Goal: Use online tool/utility

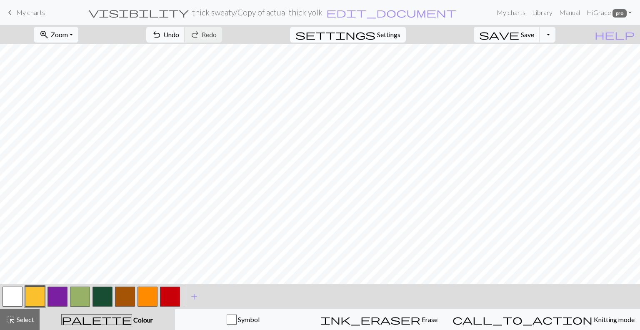
click at [313, 40] on button "settings Settings" at bounding box center [348, 35] width 116 height 16
select select "aran"
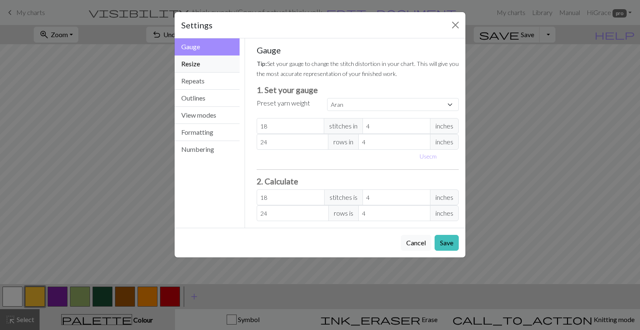
click at [203, 64] on button "Resize" at bounding box center [207, 63] width 65 height 17
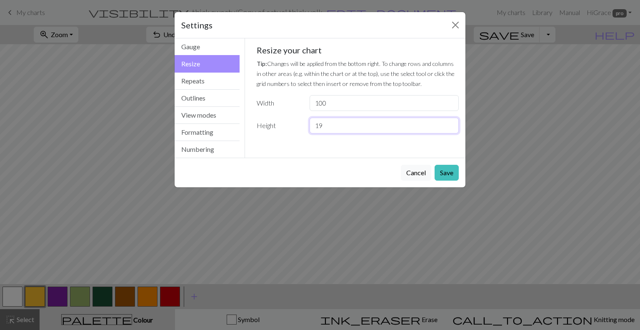
click at [313, 123] on input "19" at bounding box center [384, 125] width 149 height 16
type input "18"
click at [313, 127] on input "18" at bounding box center [384, 125] width 149 height 16
click at [313, 25] on button "Close" at bounding box center [455, 24] width 13 height 13
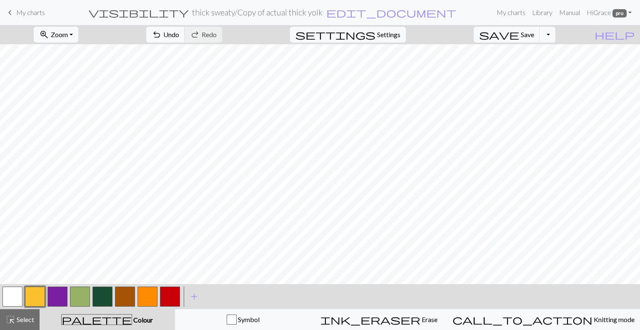
click at [57, 287] on button "button" at bounding box center [57, 296] width 20 height 20
click at [126, 301] on button "button" at bounding box center [125, 296] width 20 height 20
click at [33, 294] on button "button" at bounding box center [35, 296] width 20 height 20
click at [53, 298] on button "button" at bounding box center [57, 296] width 20 height 20
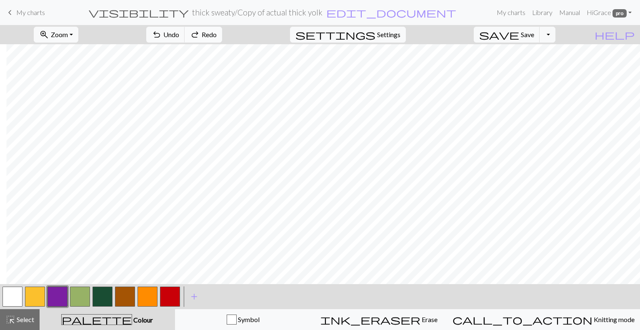
click at [217, 33] on span "Redo" at bounding box center [209, 34] width 15 height 8
click at [33, 299] on button "button" at bounding box center [35, 296] width 20 height 20
click at [60, 291] on button "button" at bounding box center [57, 296] width 20 height 20
click at [313, 325] on button "ink_eraser Erase Erase" at bounding box center [379, 319] width 136 height 21
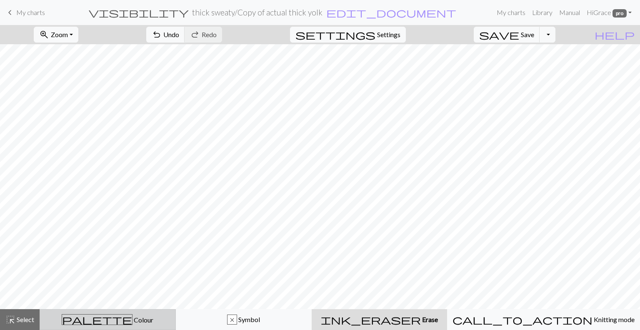
click at [142, 326] on button "palette Colour Colour" at bounding box center [108, 319] width 136 height 21
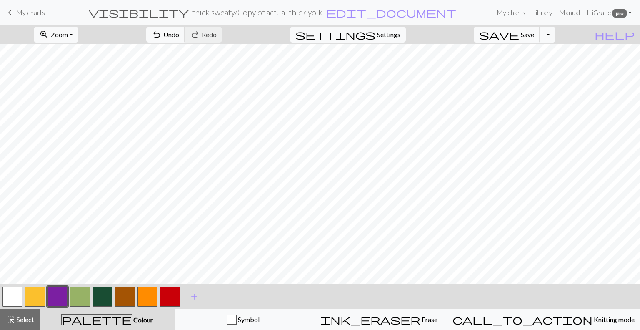
click at [85, 301] on button "button" at bounding box center [80, 296] width 20 height 20
click at [168, 291] on button "button" at bounding box center [170, 296] width 20 height 20
click at [59, 297] on button "button" at bounding box center [57, 296] width 20 height 20
click at [42, 296] on button "button" at bounding box center [35, 296] width 20 height 20
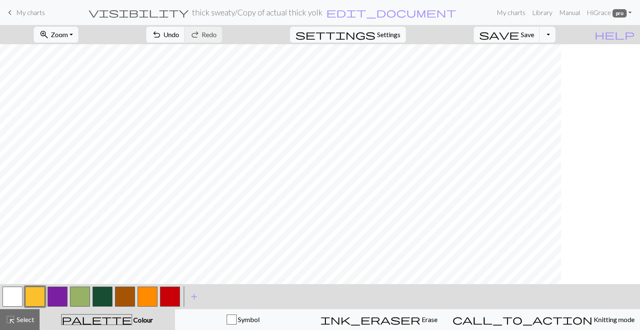
scroll to position [0, 0]
click at [172, 294] on button "button" at bounding box center [170, 296] width 20 height 20
click at [35, 300] on button "button" at bounding box center [35, 296] width 20 height 20
click at [86, 300] on button "button" at bounding box center [80, 296] width 20 height 20
click at [174, 305] on button "button" at bounding box center [170, 296] width 20 height 20
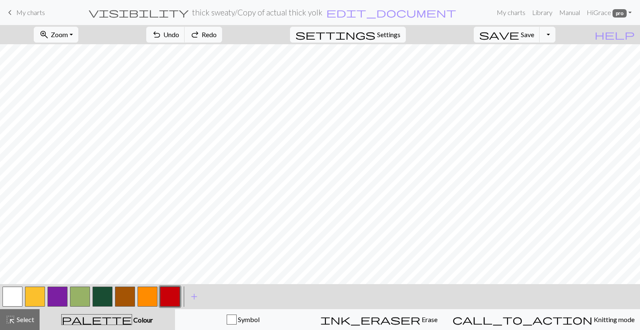
click at [79, 300] on button "button" at bounding box center [80, 296] width 20 height 20
click at [35, 292] on button "button" at bounding box center [35, 296] width 20 height 20
click at [80, 305] on button "button" at bounding box center [80, 296] width 20 height 20
click at [98, 299] on button "button" at bounding box center [102, 296] width 20 height 20
click at [167, 301] on button "button" at bounding box center [170, 296] width 20 height 20
